Goal: Information Seeking & Learning: Learn about a topic

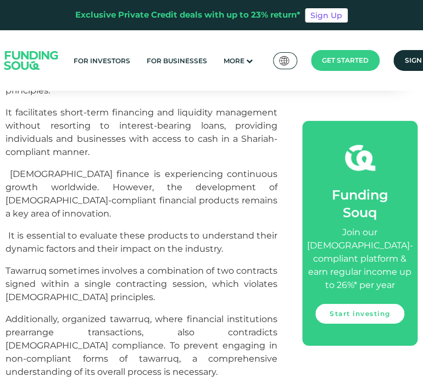
scroll to position [617, 0]
click at [168, 231] on span "It is essential to evaluate these products to understand their dynamic factors …" at bounding box center [141, 243] width 272 height 24
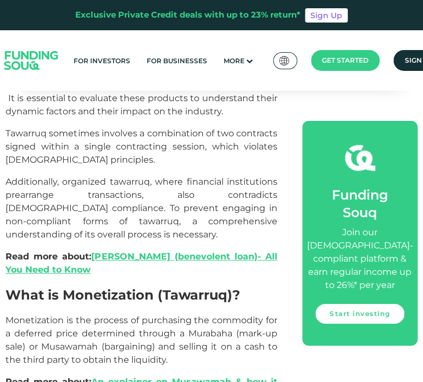
scroll to position [755, 0]
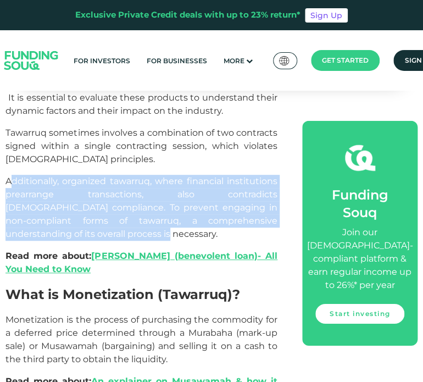
drag, startPoint x: 84, startPoint y: 172, endPoint x: 14, endPoint y: 114, distance: 90.6
click at [14, 175] on p "Additionally, organized tawarruq, where financial institutions prearrange trans…" at bounding box center [141, 208] width 272 height 66
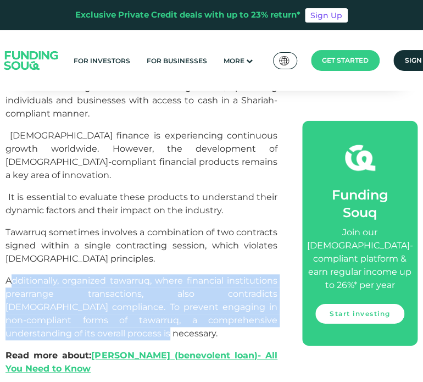
scroll to position [640, 0]
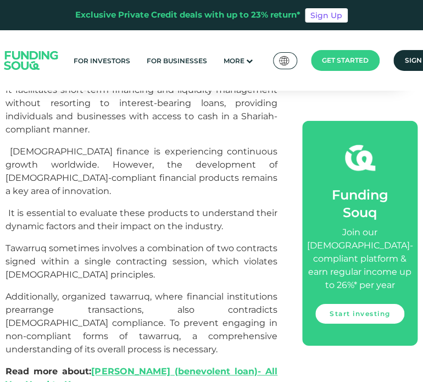
click at [14, 146] on span "[DEMOGRAPHIC_DATA] finance is experiencing continuous growth worldwide. However…" at bounding box center [141, 171] width 272 height 50
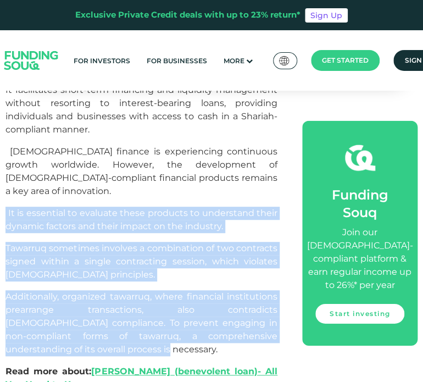
drag, startPoint x: 4, startPoint y: 146, endPoint x: 60, endPoint y: 282, distance: 146.8
copy div "It is essential to evaluate these products to understand their dynamic factors …"
click at [173, 243] on span "Tawarruq sometimes involves a combination of two contracts signed within a sing…" at bounding box center [141, 261] width 272 height 37
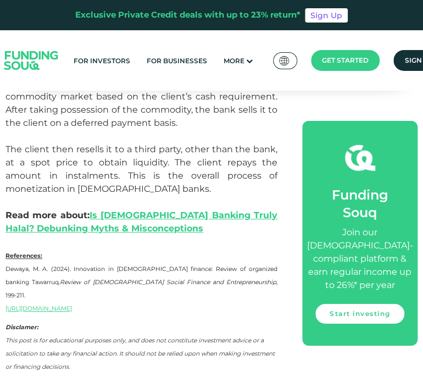
scroll to position [3076, 0]
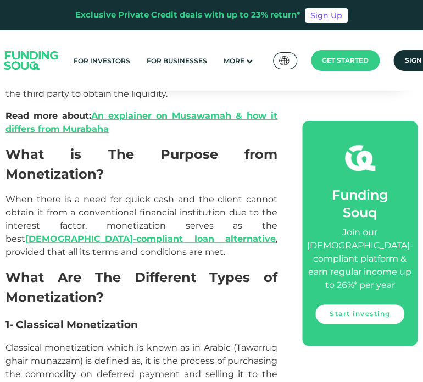
scroll to position [1349, 0]
